Goal: Task Accomplishment & Management: Use online tool/utility

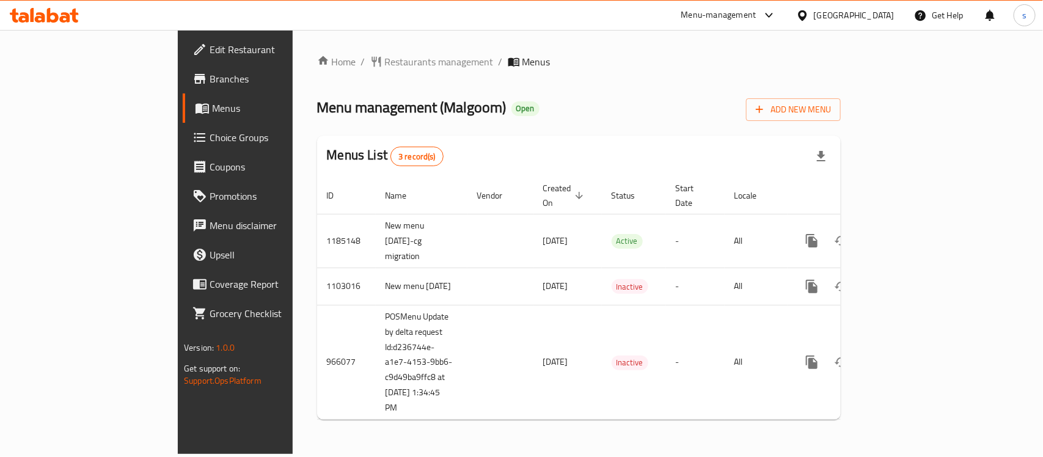
click at [210, 136] on span "Choice Groups" at bounding box center [276, 137] width 133 height 15
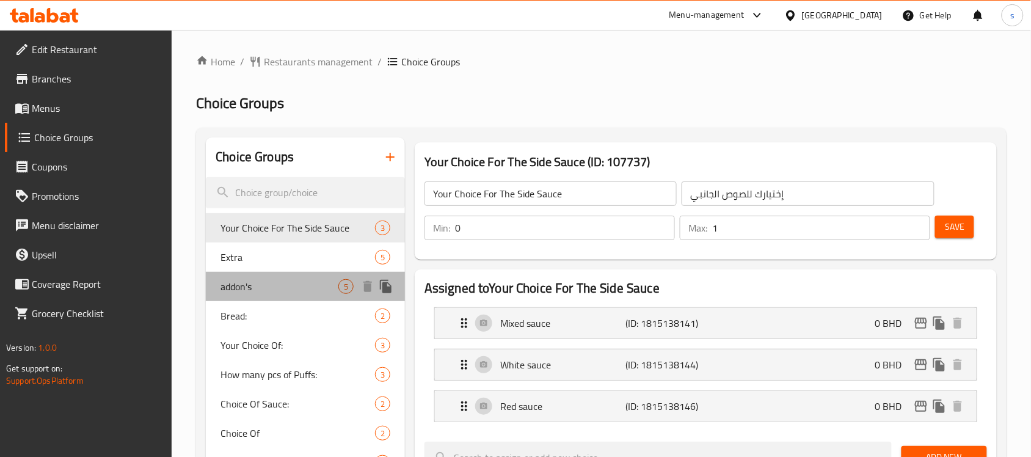
click at [316, 289] on span "addon's" at bounding box center [280, 286] width 118 height 15
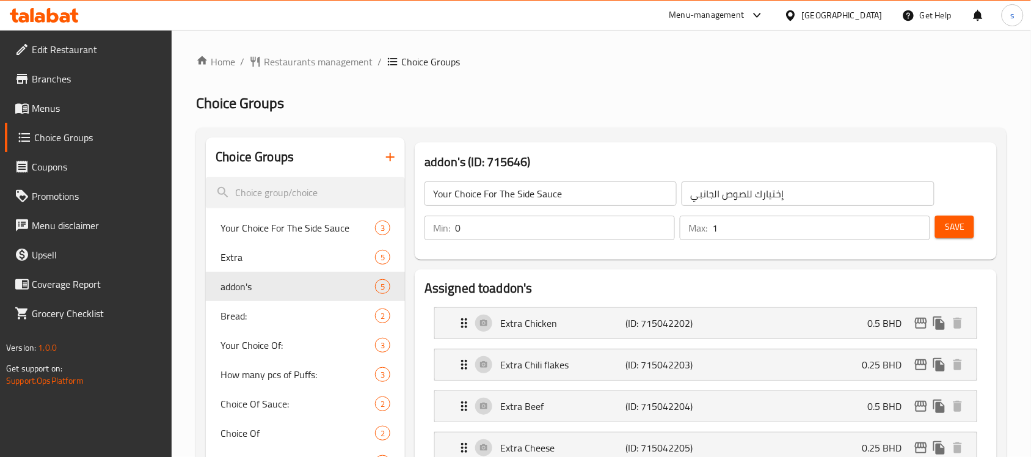
type input "addon's"
type input "إضافات"
click at [365, 107] on h2 "Choice Groups" at bounding box center [601, 103] width 811 height 20
click at [282, 348] on span "Your Choice Of:" at bounding box center [280, 345] width 118 height 15
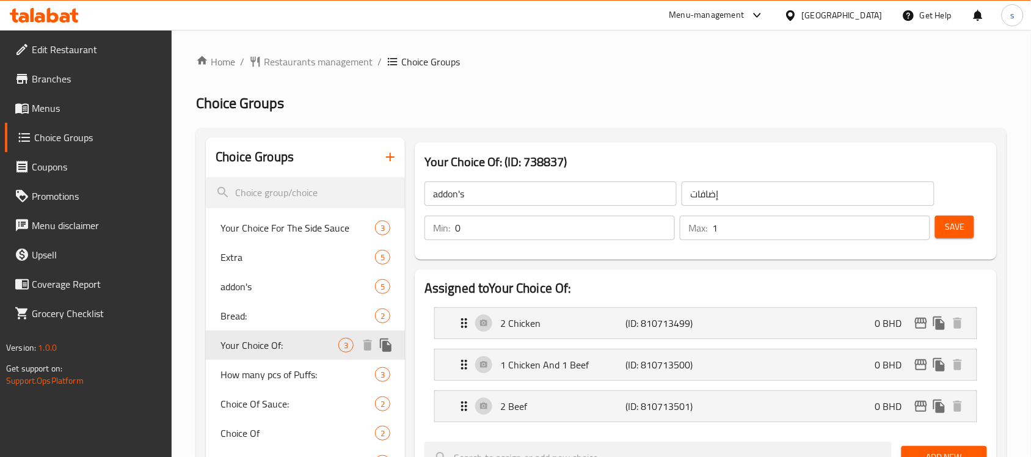
type input "Your Choice Of:"
type input "إختيارك من:"
type input "1"
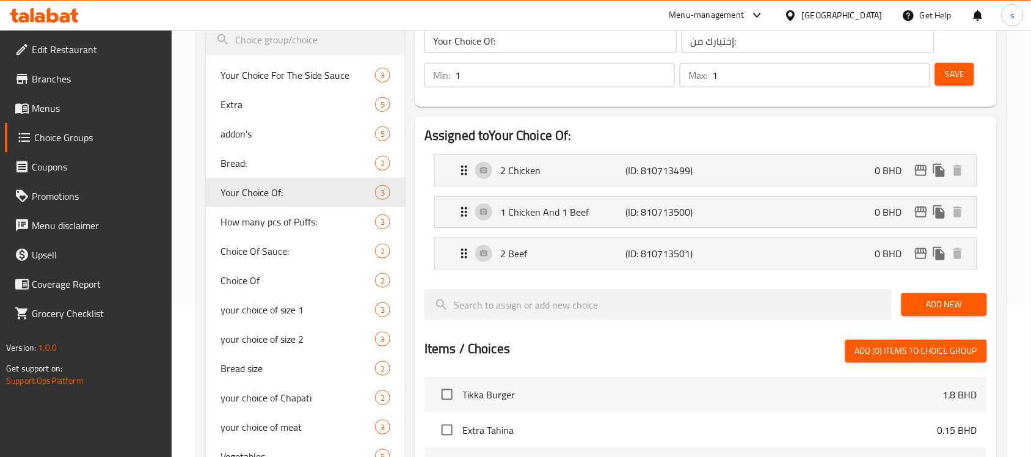
scroll to position [892, 0]
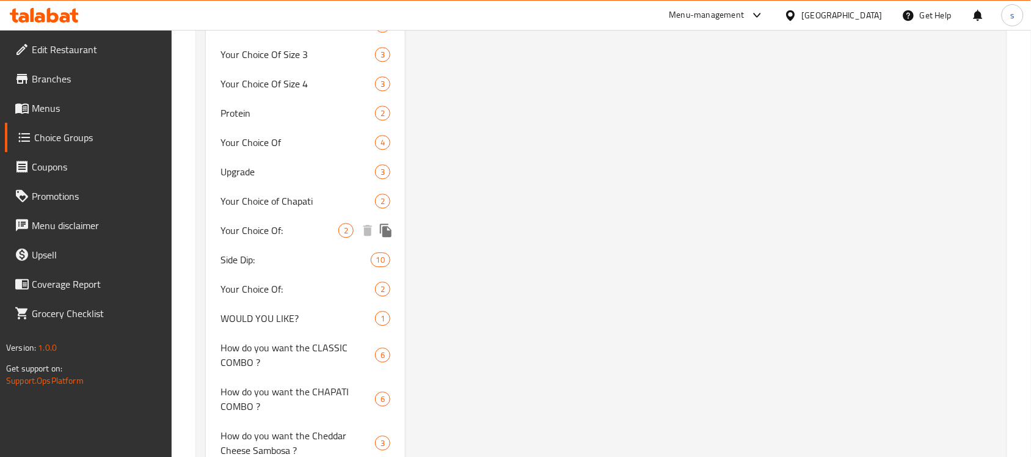
click at [251, 233] on span "Your Choice Of:" at bounding box center [280, 230] width 118 height 15
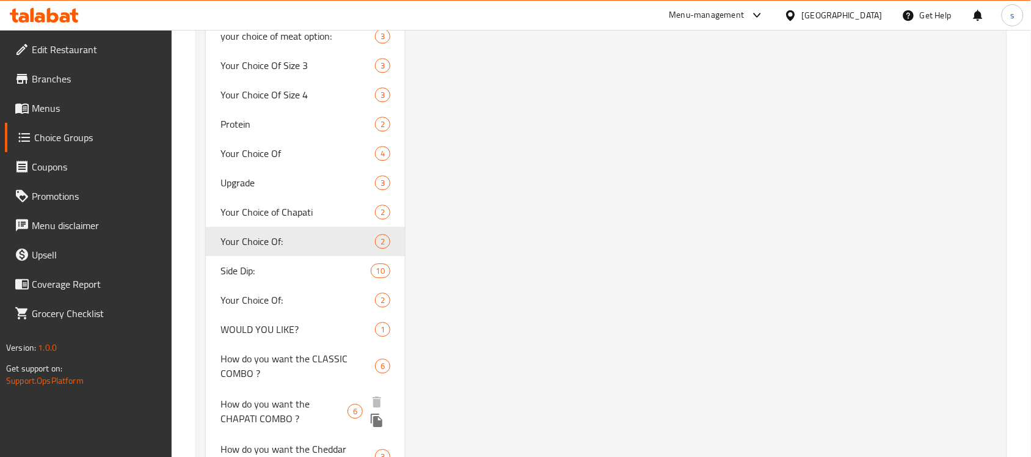
scroll to position [993, 0]
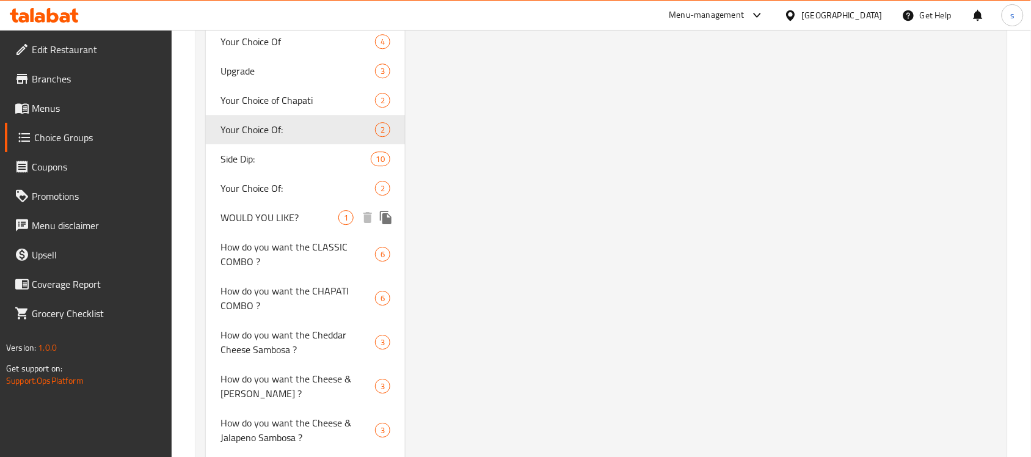
click at [264, 191] on span "Your Choice Of:" at bounding box center [298, 188] width 155 height 15
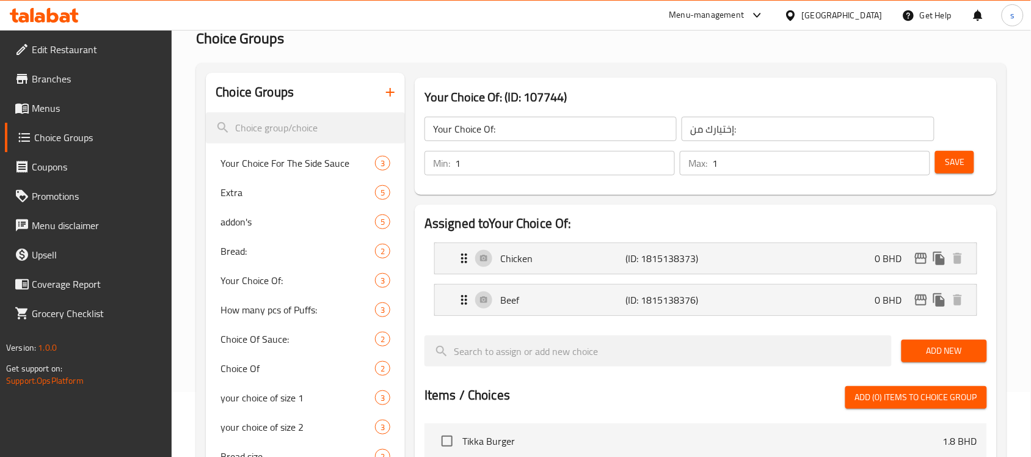
scroll to position [0, 0]
